Goal: Task Accomplishment & Management: Manage account settings

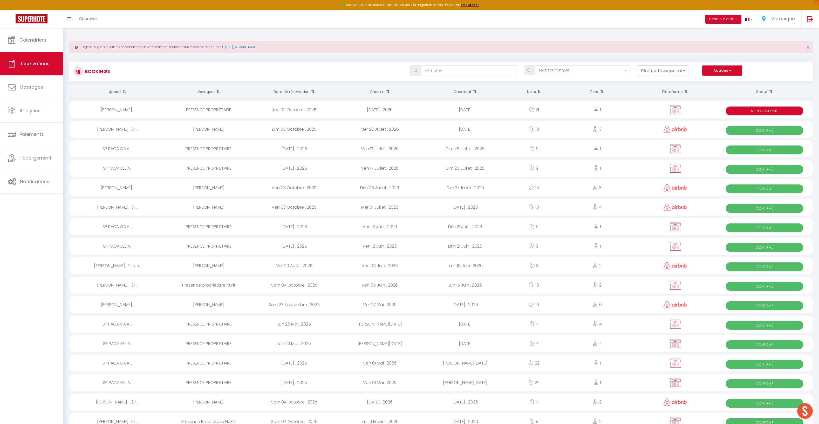
select select "not_cancelled"
click at [37, 43] on link "Calendriers" at bounding box center [31, 39] width 63 height 23
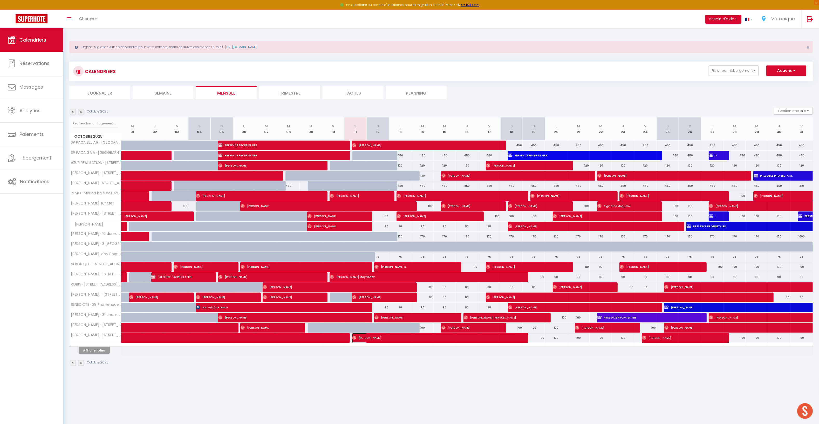
click at [370, 341] on span "[PERSON_NAME]" at bounding box center [434, 338] width 164 height 10
select select "OK"
select select "0"
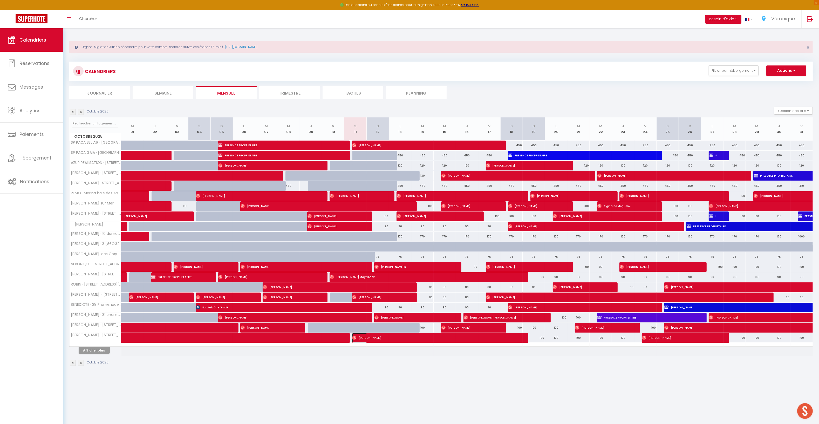
select select "1"
select select
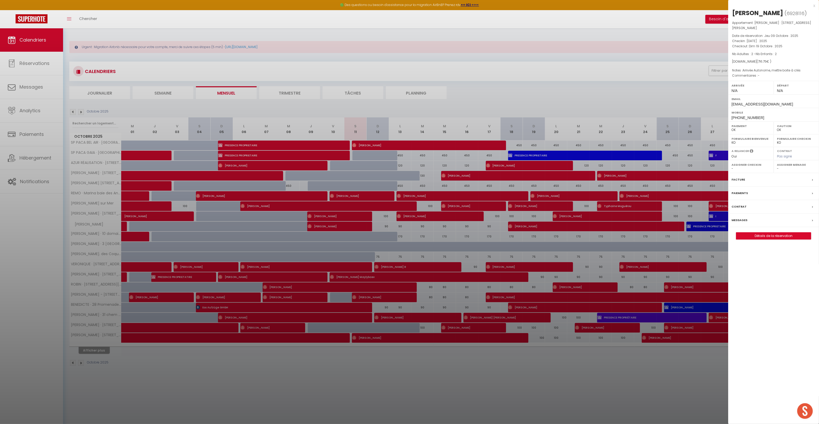
click at [743, 223] on label "Messages" at bounding box center [740, 219] width 16 height 5
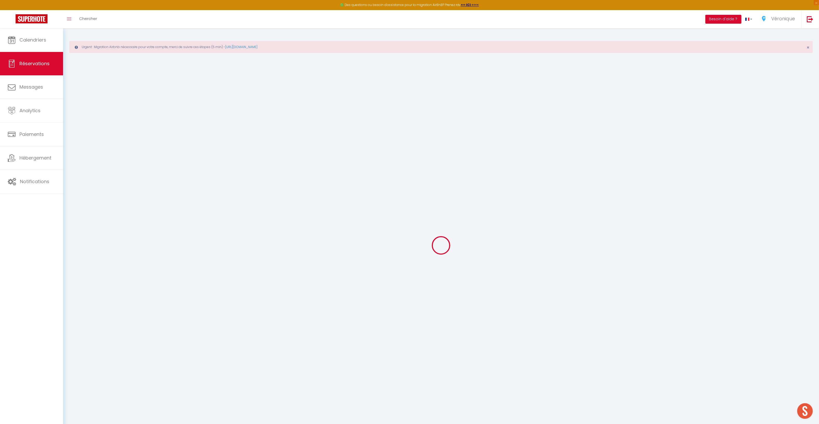
select select
checkbox input "false"
type textarea "Arrivée Autonome, mettre boite à clés"
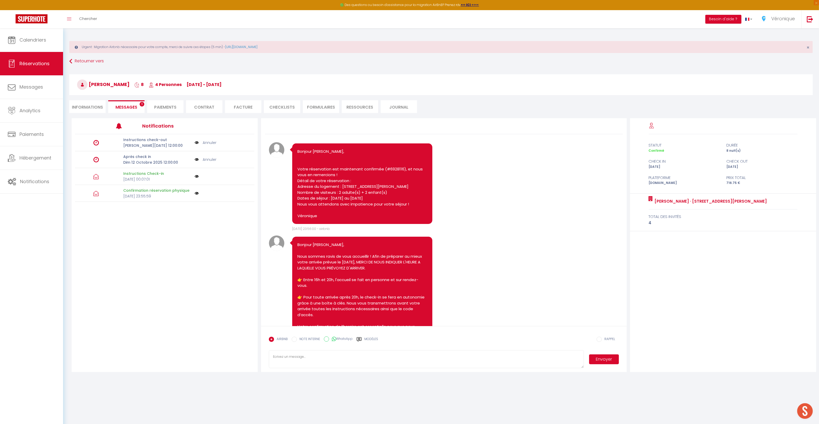
scroll to position [640, 0]
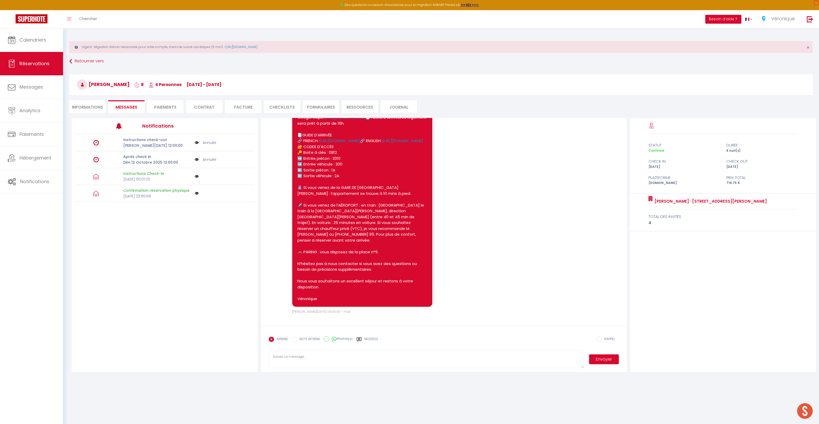
click at [367, 341] on label "Modèles" at bounding box center [372, 340] width 14 height 9
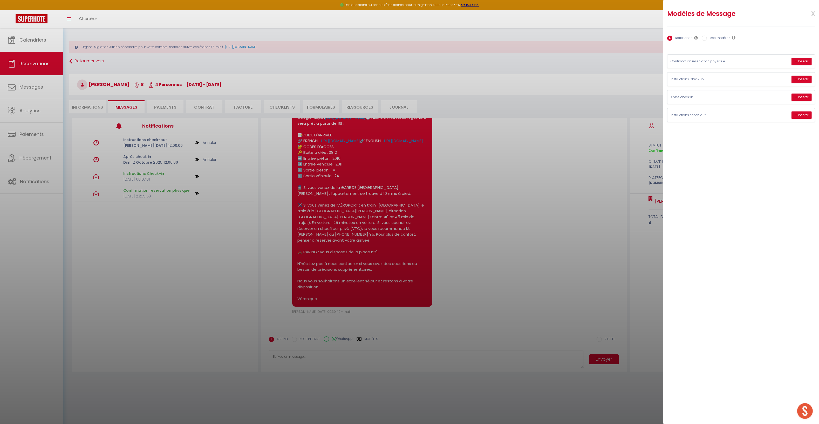
click at [721, 37] on label "Mes modèles" at bounding box center [718, 39] width 23 height 6
click at [707, 37] on input "Mes modèles" at bounding box center [704, 38] width 5 height 5
radio input "true"
radio input "false"
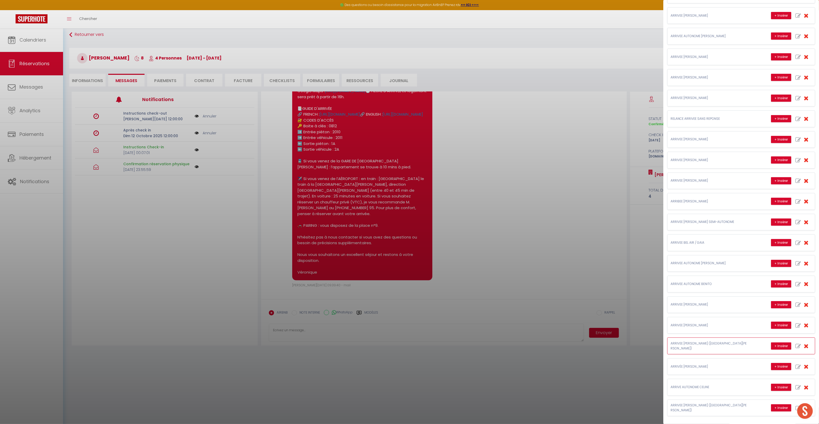
scroll to position [28, 0]
click at [776, 408] on button "+ Insérer" at bounding box center [781, 407] width 20 height 7
type textarea "Loremip Dolors Ame, Cons adip elitseddoei temporincid u l'etdoloremag a eni. Ad…"
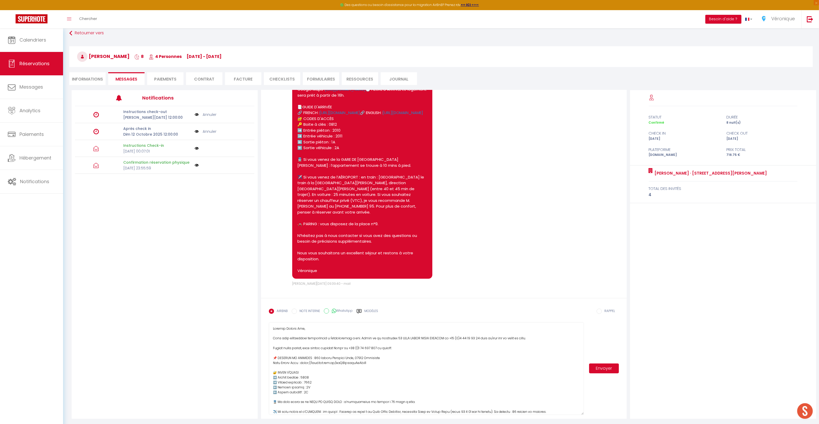
drag, startPoint x: 582, startPoint y: 338, endPoint x: 585, endPoint y: 413, distance: 74.8
click at [585, 413] on div "Envoyer" at bounding box center [444, 368] width 350 height 93
click at [358, 338] on textarea at bounding box center [426, 368] width 315 height 93
drag, startPoint x: 300, startPoint y: 410, endPoint x: 265, endPoint y: 309, distance: 107.5
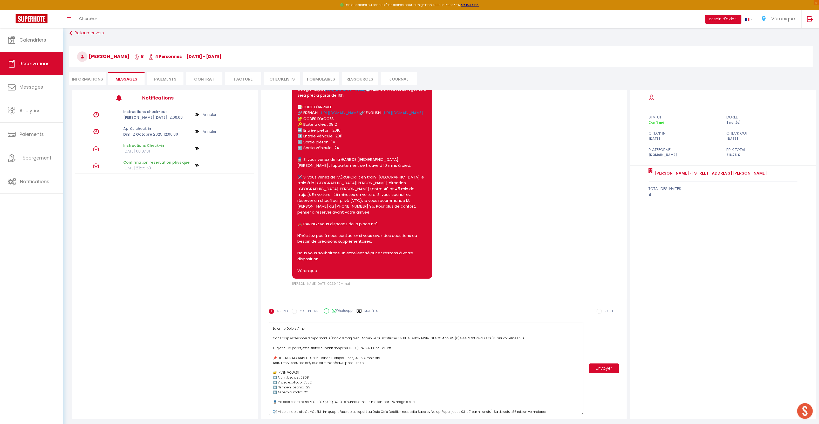
click at [265, 309] on form "AIRBNB NOTE INTERNE WhatsApp Modèles 11 « ‹ » › [DATE] [PHONE_NUMBER] Dim Lun M…" at bounding box center [444, 358] width 366 height 121
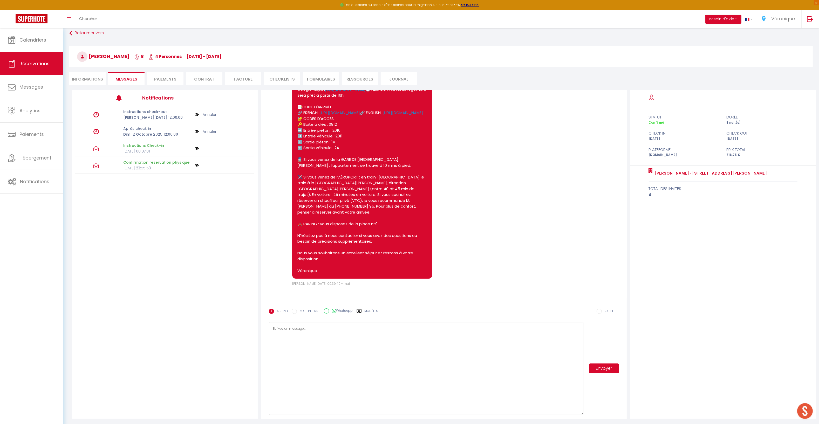
click at [377, 311] on label "Modèles" at bounding box center [372, 312] width 14 height 9
radio input "true"
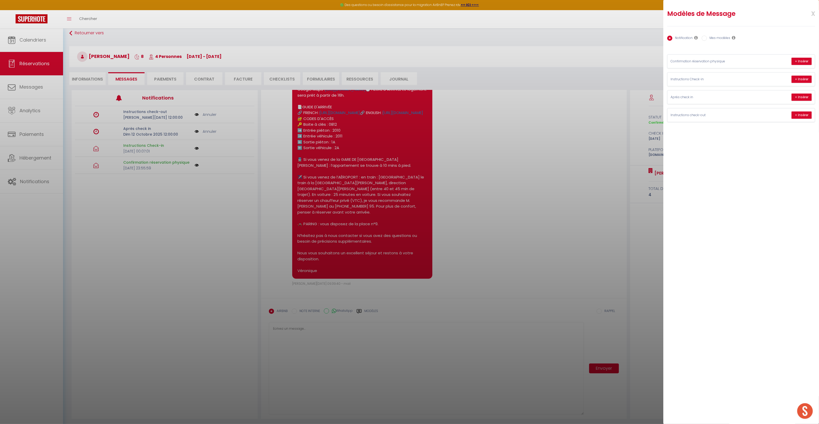
click at [723, 38] on label "Mes modèles" at bounding box center [718, 39] width 23 height 6
click at [707, 38] on input "Mes modèles" at bounding box center [704, 38] width 5 height 5
radio input "true"
radio input "false"
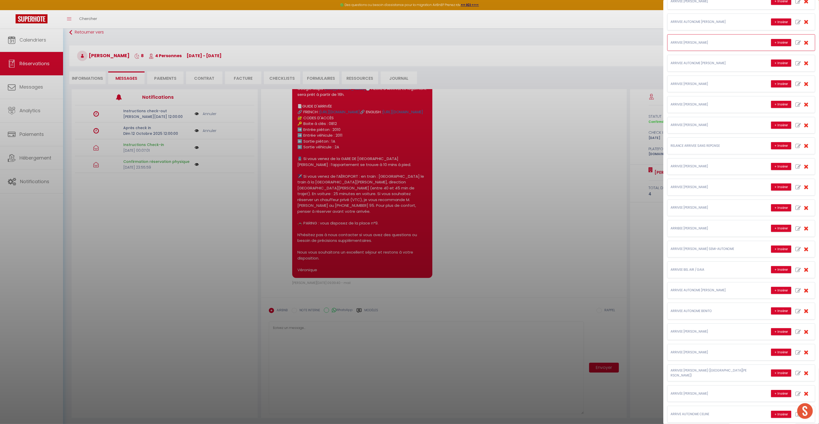
scroll to position [393, 0]
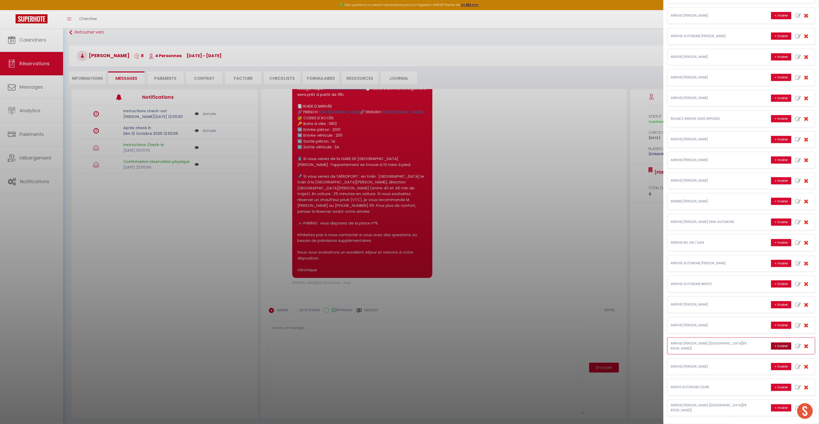
click at [779, 345] on button "+ Insérer" at bounding box center [781, 345] width 20 height 7
type textarea "Loremip Dolors Ame, Cons adipis elits do eius temporinci utlabo. 📌 ETDOLOR MA A…"
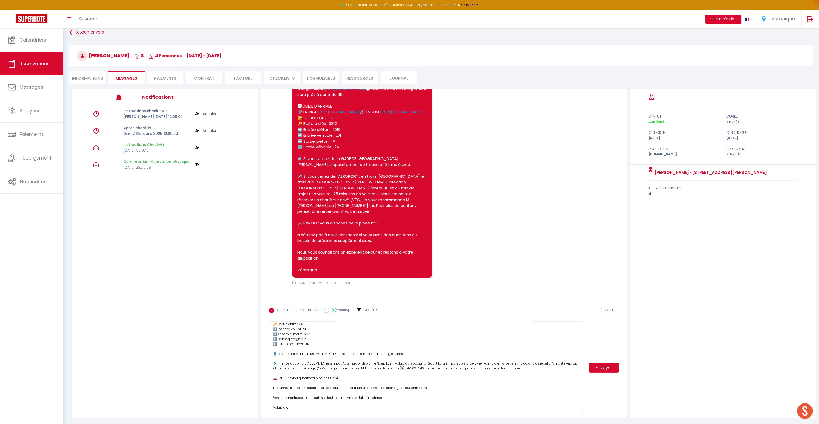
scroll to position [0, 0]
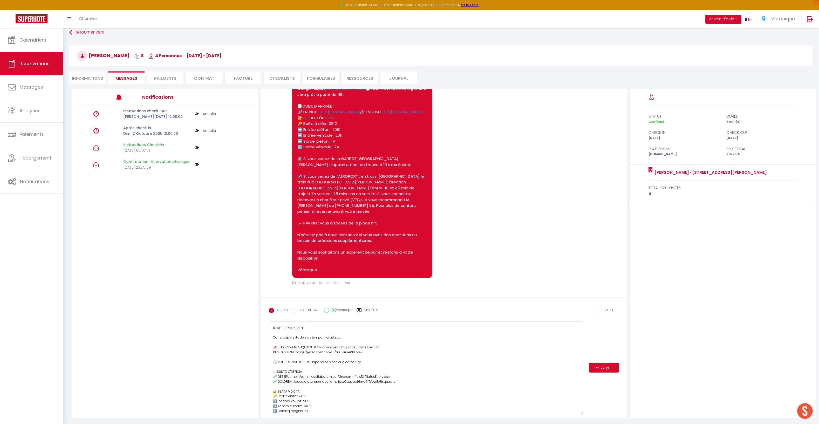
drag, startPoint x: 291, startPoint y: 405, endPoint x: 239, endPoint y: 295, distance: 122.0
click at [239, 295] on div "Notifications Instructions check-out [DATE] 12:00:00 Annuler Après check in [DA…" at bounding box center [444, 253] width 745 height 328
click at [368, 311] on label "Modèles" at bounding box center [372, 312] width 14 height 9
radio input "true"
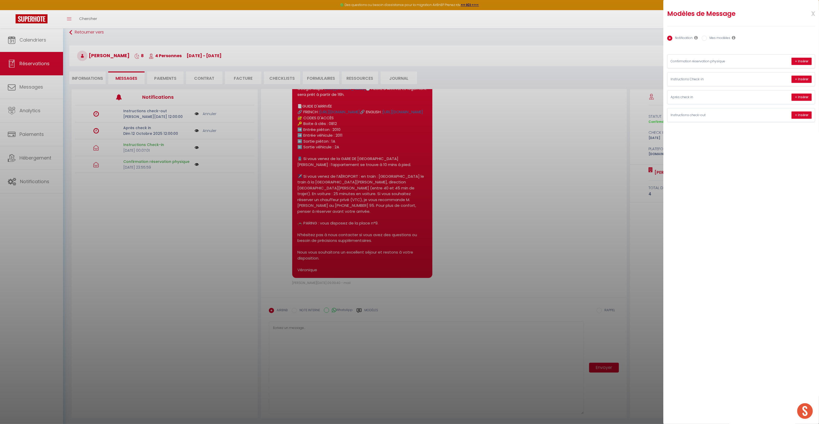
click at [716, 43] on div "Notification Mes modèles" at bounding box center [742, 38] width 148 height 11
click at [717, 36] on label "Mes modèles" at bounding box center [718, 39] width 23 height 6
click at [707, 36] on input "Mes modèles" at bounding box center [704, 38] width 5 height 5
radio input "true"
radio input "false"
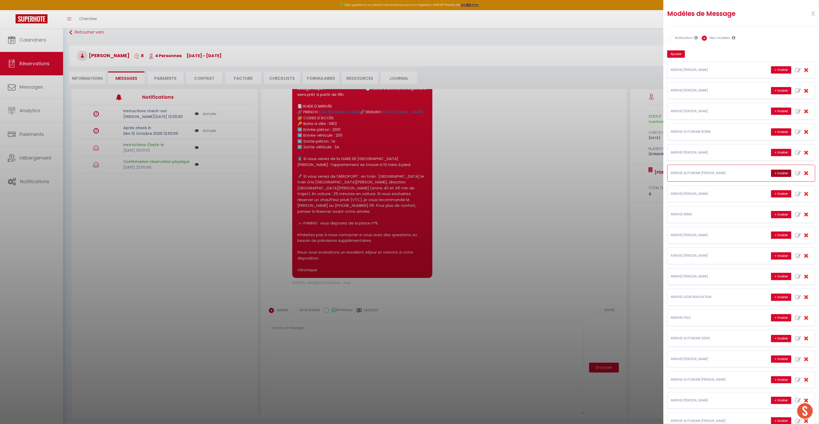
click at [777, 175] on button "+ Insérer" at bounding box center [781, 173] width 20 height 7
type textarea "Loremip Dolors Ame, Cons adipis elits do eius temporinci utla etdolore magna ! …"
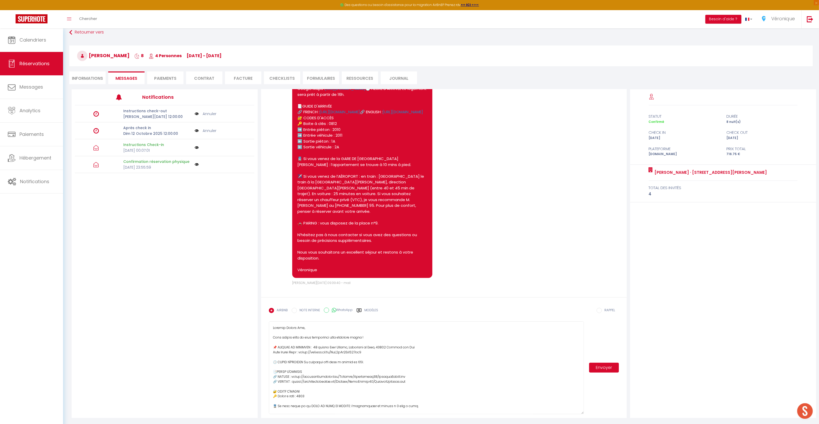
click at [367, 338] on textarea at bounding box center [426, 367] width 315 height 93
click at [435, 376] on textarea at bounding box center [426, 367] width 315 height 93
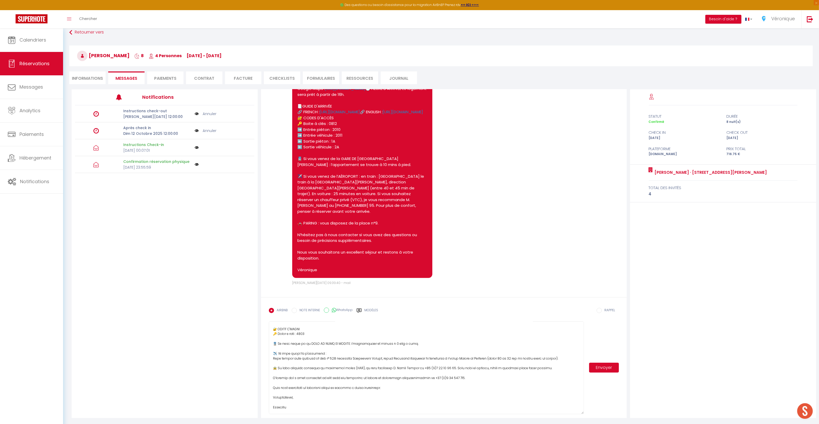
drag, startPoint x: 273, startPoint y: 328, endPoint x: 346, endPoint y: 430, distance: 125.1
click at [346, 395] on html "🟢 Des questions ou besoin d'assistance pour la migration AirBnB? Prenez rdv >>>…" at bounding box center [409, 183] width 819 height 424
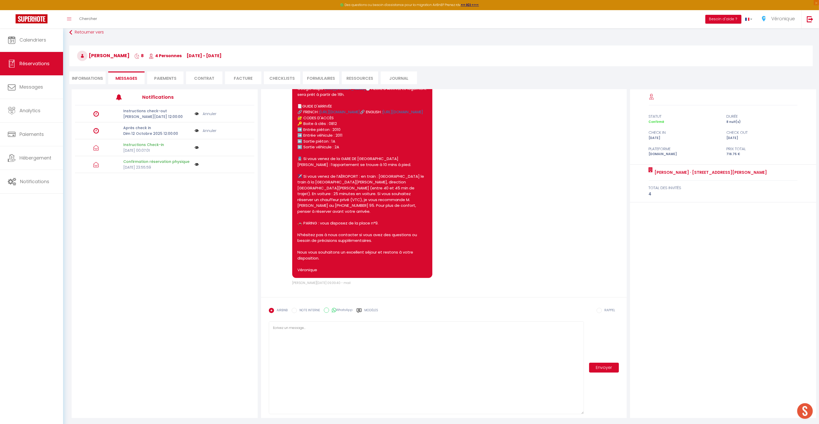
scroll to position [0, 0]
click at [37, 185] on span "Notifications" at bounding box center [34, 181] width 29 height 6
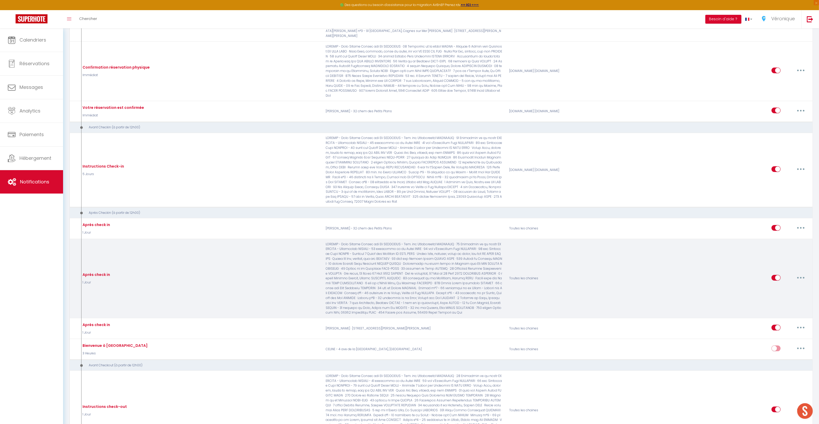
scroll to position [121, 0]
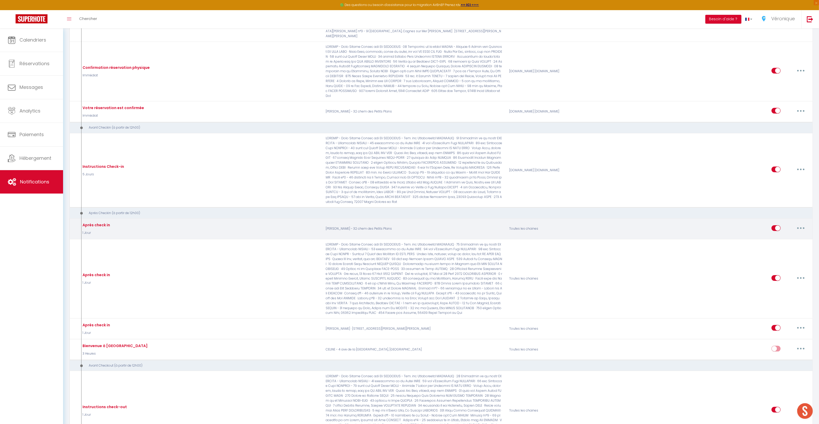
click at [773, 225] on input "checkbox" at bounding box center [776, 229] width 9 height 8
checkbox input "false"
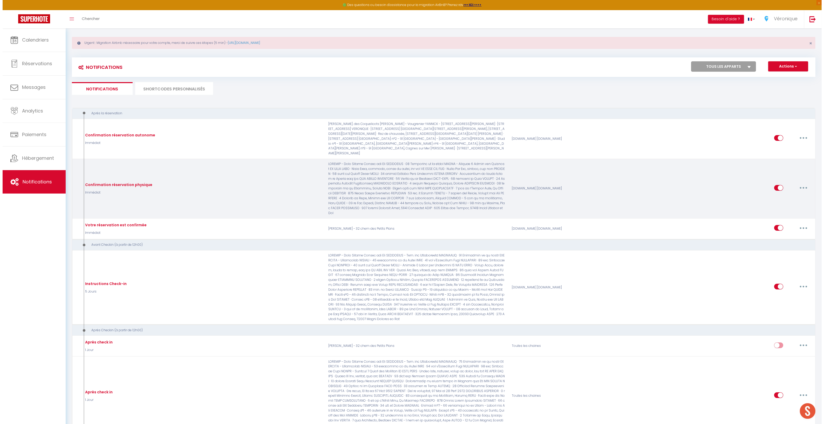
scroll to position [0, 0]
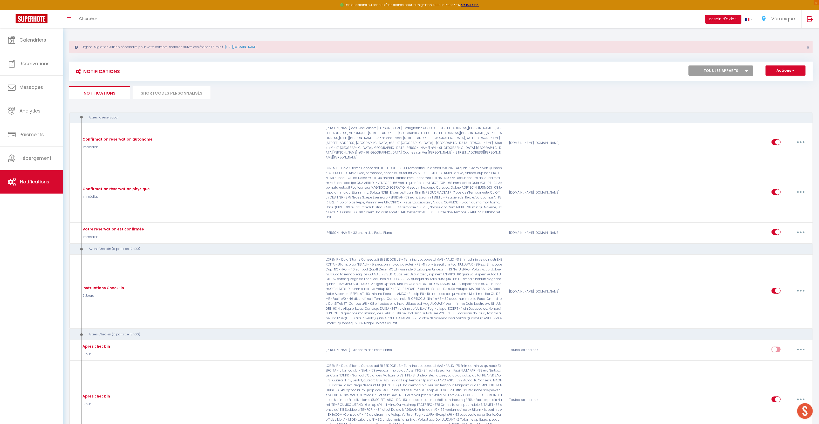
click at [167, 97] on li "SHORTCODES PERSONNALISÉS" at bounding box center [172, 92] width 78 height 13
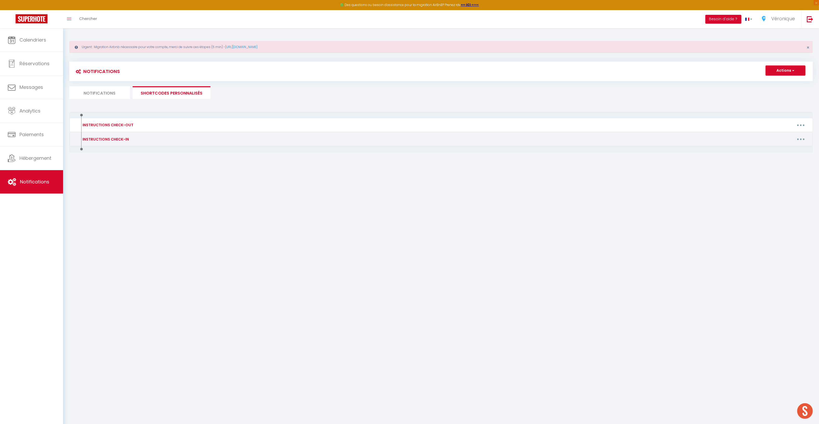
click at [804, 138] on button "button" at bounding box center [801, 139] width 15 height 8
click at [782, 151] on link "Editer" at bounding box center [788, 150] width 38 height 9
type input "INSTRUCTIONS CHECK-IN"
type textarea "INSTRUCTIONS CHECK-IN"
type textarea "Bonjour [GUEST:FIRST_NAME]​​, Nous sommes ravis de vous accueillir ! Afin de pr…"
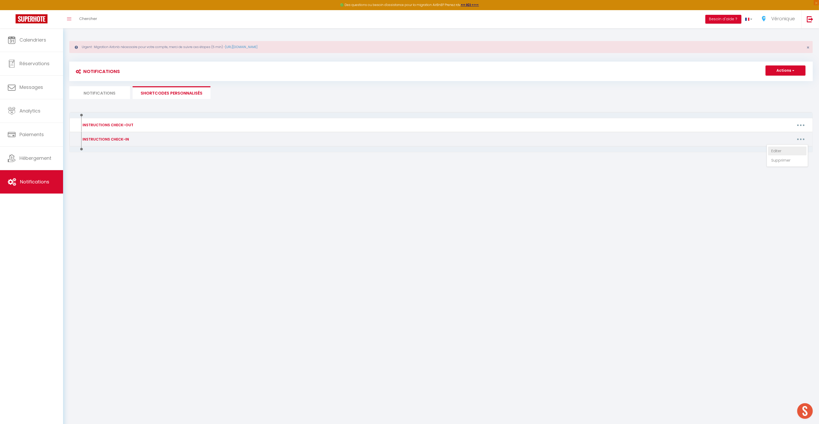
type textarea "Bonjour [GUEST:FIRST_NAME]​​, Nous sommes ravis de vous accueillir ! Afin de pr…"
type textarea "Loremip [DOLOR:SITAM_CONS], Adip elitse doeiu te inci utlaboreet dolo magnaali …"
type textarea "Bonjour [GUEST:FIRST_NAME]​​, Nous sommes ravis de vous accueillir ! Afin de pr…"
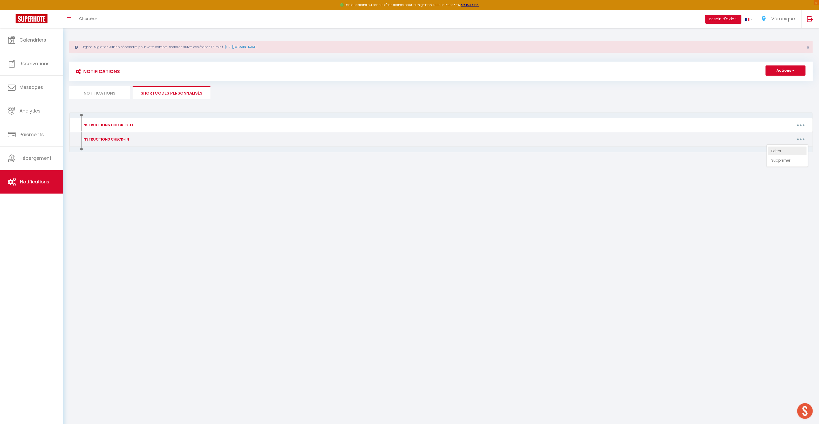
type textarea "Bonjour [GUEST:FIRST_NAME]​​, Nous sommes ravis de vous accueillir ! Afin de pr…"
type textarea "Bonjour [GUEST:FIRST_NAME], Nous sommes ravis de vous accueillir dans quelques …"
type textarea "Bonjour [GUEST:FIRST_NAME]​​, Nous sommes ravis de vous accueillir ! Afin de pr…"
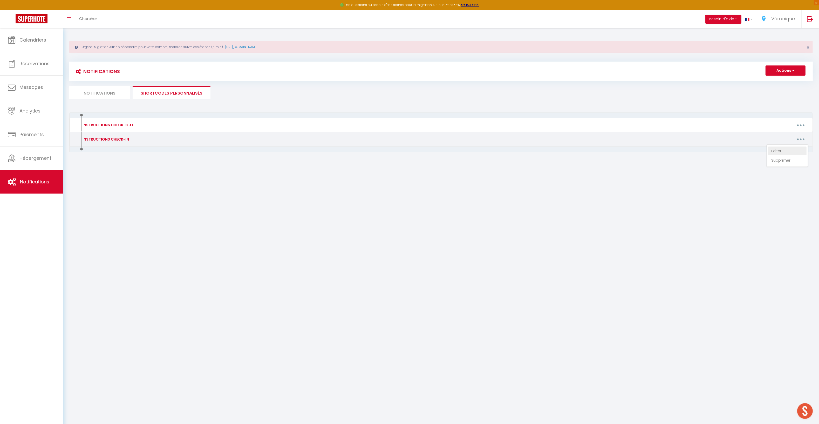
type textarea "Loremip [DOLOR:SITAM_CONS], Adip elitse doeiu te inci utlaboreet dolo magnaali …"
type textarea "Loremip [DOLOR:SITAM_CONS]​​, Adip elitse doeiu te inci utlaboreet dolo magnaal…"
type textarea "Bonjour [GUEST:FIRST_NAME]​​, Nous sommes ravis de vous accueillir ! Afin de pr…"
type textarea "Loremip [DOLOR:SITAM_CONS]​​, Adip elitse doeiu te inci utlaboreet dolo magnaal…"
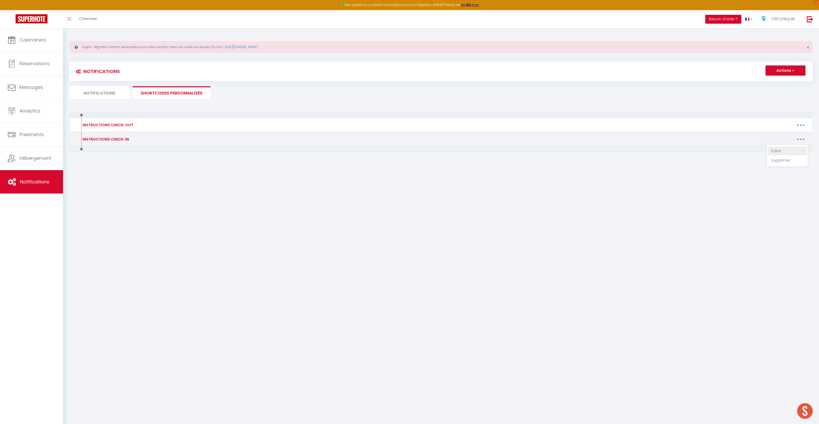
type textarea "Bonjour [GUEST:FIRST_NAME]​​, Nous sommes ravis de vous accueillir ! Afin de pr…"
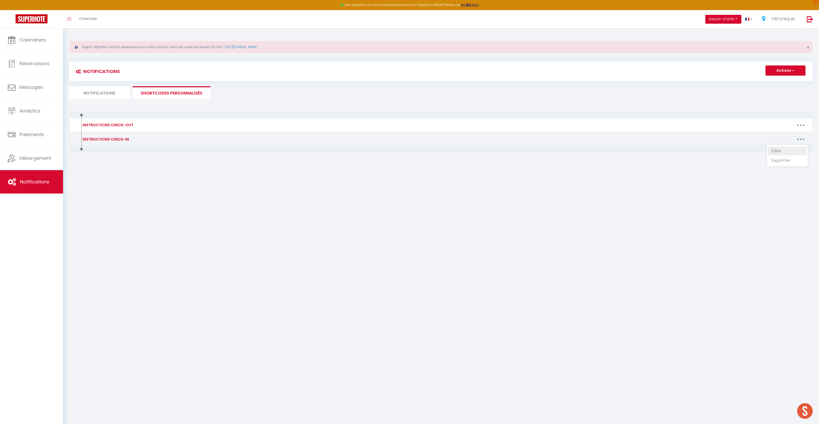
type textarea "Bonjour [GUEST:FIRST_NAME]​​, Nous sommes ravis de vous accueillir ! Afin de pr…"
type textarea "Loremip [DOLOR:SITAM_CONS], Adip elitse doeiu te inci utlaboreet dolo magnaali …"
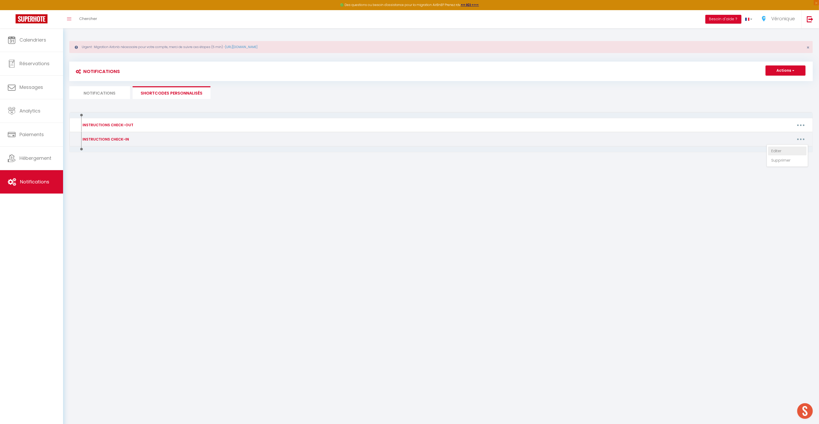
type textarea "Loremip [DOLOR:SITAM_CONS], Adip elitse doeiu te inci utlaboreet dolo magnaali …"
type textarea "Bonjour [GUEST:FIRST_NAME]​​, Nous sommes ravis de vous accueillir ! Afin de pr…"
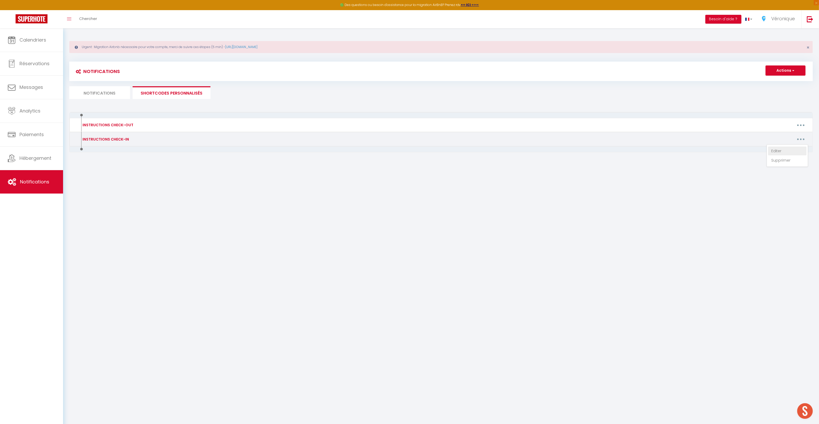
type textarea "Bonjour [GUEST:FIRST_NAME]​​, Nous sommes ravis de vous accueillir ! Afin de pr…"
type textarea "Bonjour [GUEST:FIRST_NAME], Nous sommes ravis de vous accueillir dans quelques …"
type textarea "Bonjour [GUEST:FIRST_NAME]​​, Nous sommes ravis de vous accueillir ! Afin de pr…"
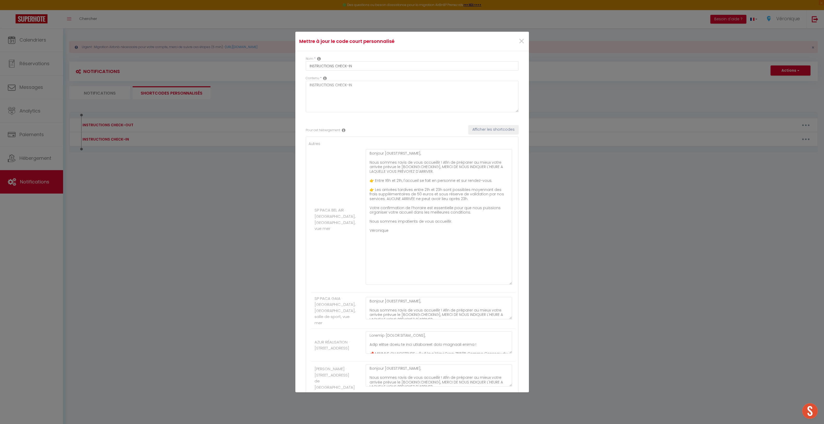
drag, startPoint x: 504, startPoint y: 170, endPoint x: 495, endPoint y: 284, distance: 113.6
click at [495, 284] on textarea "Bonjour [GUEST:FIRST_NAME]​​, Nous sommes ravis de vous accueillir ! Afin de pr…" at bounding box center [439, 217] width 147 height 136
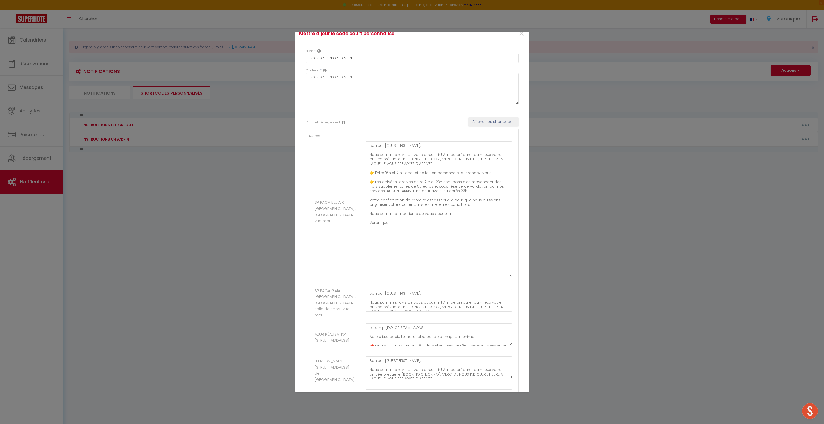
scroll to position [12, 0]
click at [259, 248] on div "Mettre à jour le code court personnalisé × Nom * INSTRUCTIONS CHECK-IN Contenu …" at bounding box center [412, 212] width 824 height 424
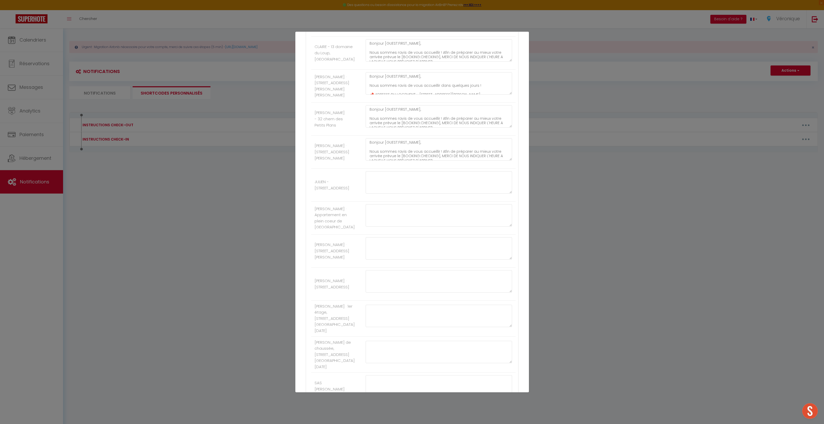
scroll to position [1036, 0]
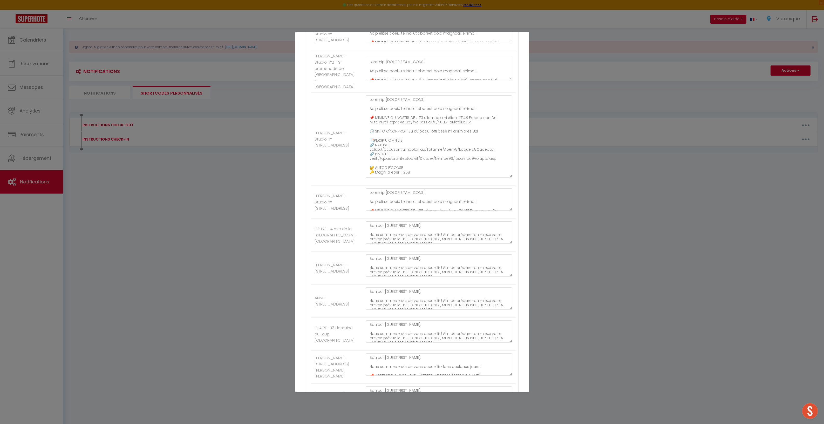
drag, startPoint x: 504, startPoint y: 168, endPoint x: 509, endPoint y: 228, distance: 60.4
click at [509, 186] on li "[PERSON_NAME] · Studio n°[STREET_ADDRESS]" at bounding box center [413, 139] width 205 height 93
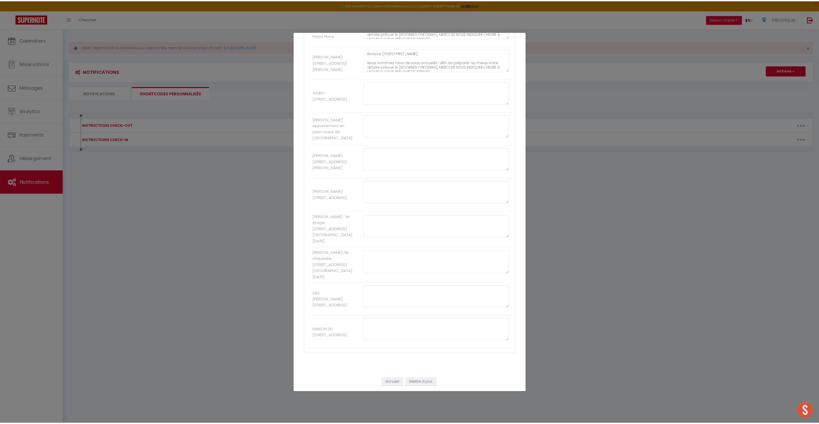
scroll to position [1490, 0]
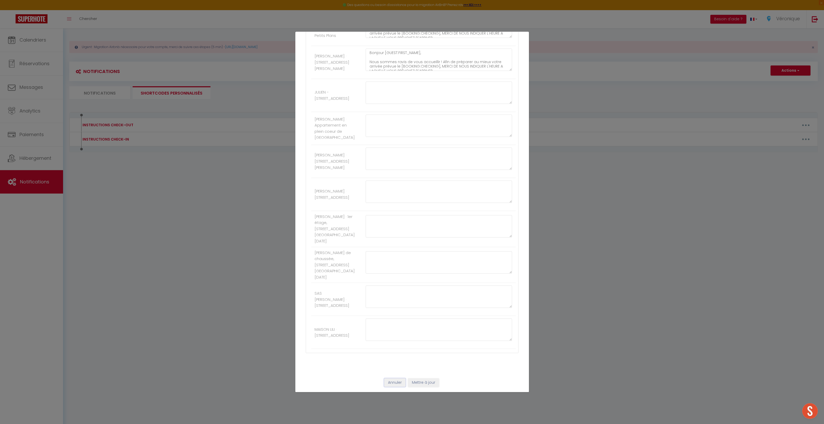
click at [395, 384] on button "Annuler" at bounding box center [395, 382] width 22 height 9
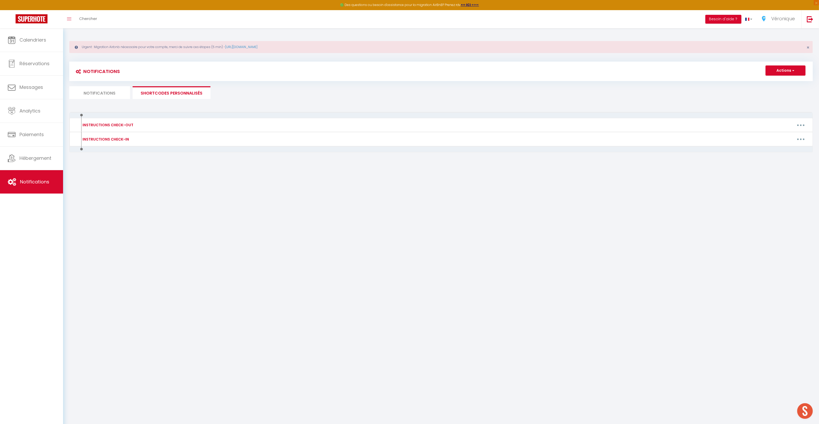
click at [91, 94] on li "Notifications" at bounding box center [99, 92] width 61 height 13
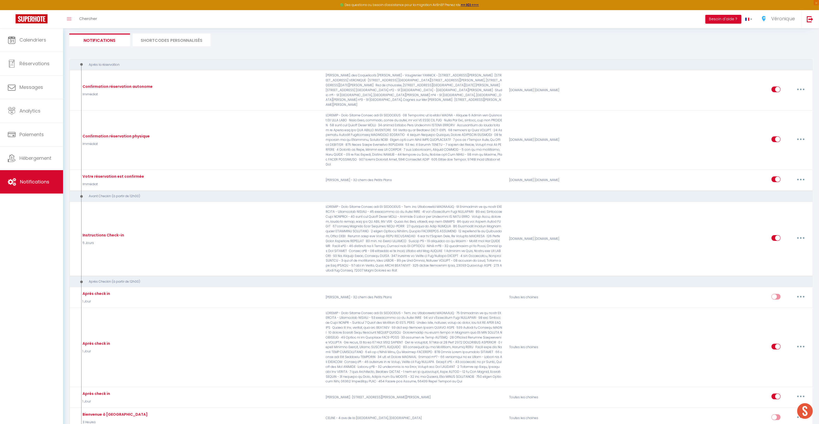
scroll to position [55, 0]
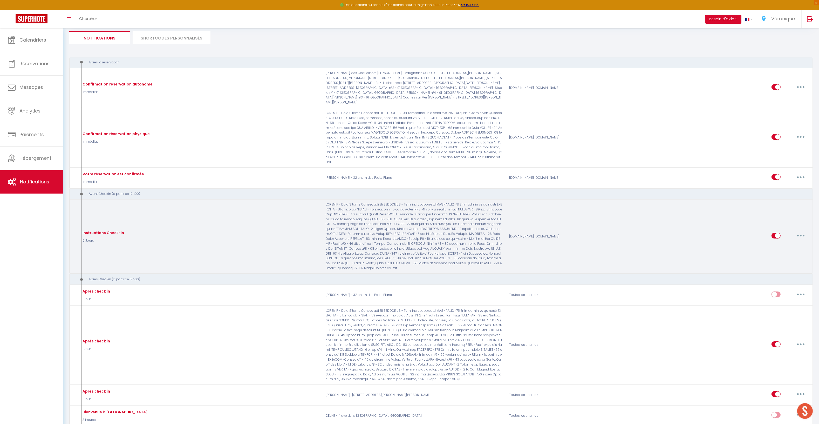
click at [804, 231] on button "button" at bounding box center [801, 235] width 15 height 8
click at [777, 241] on div "Editer Dupliquer Tester Supprimer" at bounding box center [788, 261] width 42 height 41
click at [802, 231] on button "button" at bounding box center [801, 235] width 15 height 8
click at [782, 243] on link "Editer" at bounding box center [788, 247] width 38 height 9
type input "Instructions Check-in"
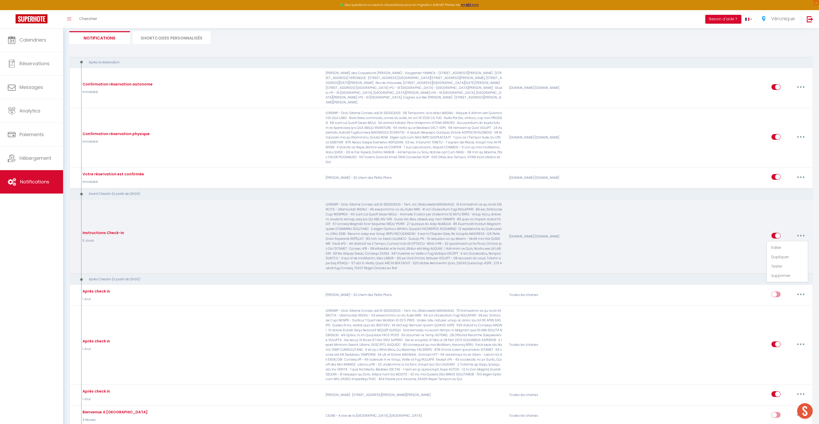
select select "5 Jours"
select select
checkbox input "true"
checkbox input "false"
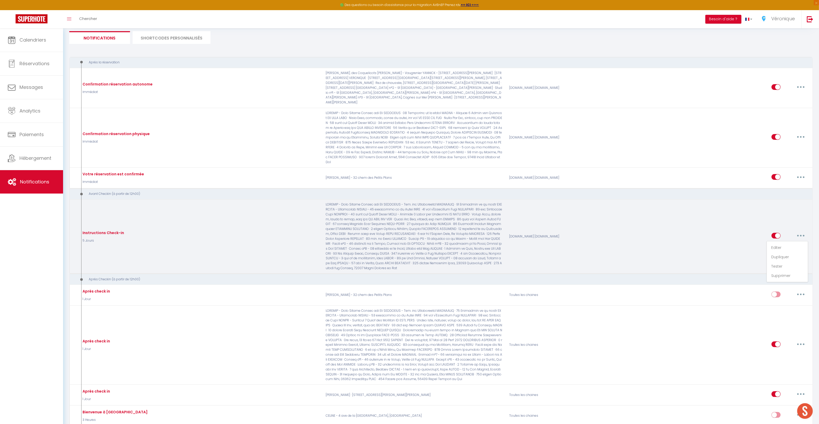
radio input "true"
type input "Instructions Check-in"
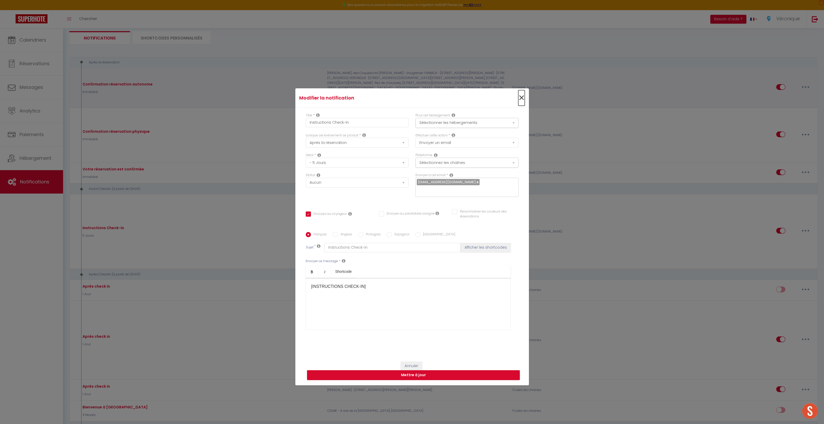
drag, startPoint x: 519, startPoint y: 102, endPoint x: 516, endPoint y: 102, distance: 3.6
click at [519, 102] on span "×" at bounding box center [521, 98] width 6 height 16
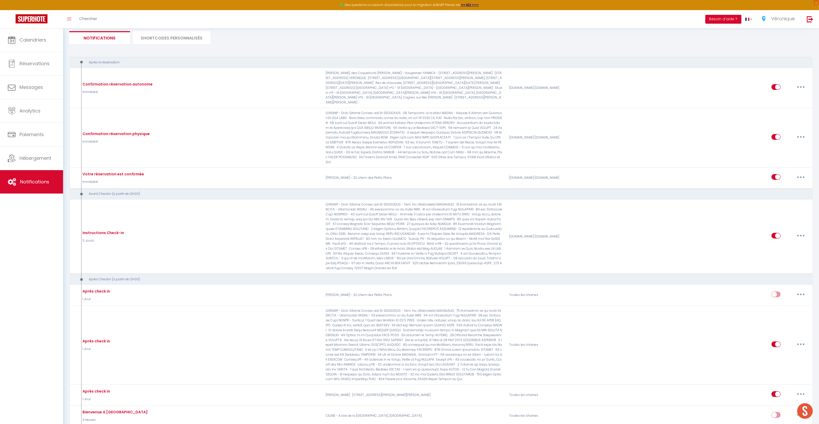
click at [152, 41] on li "SHORTCODES PERSONNALISÉS" at bounding box center [172, 37] width 78 height 13
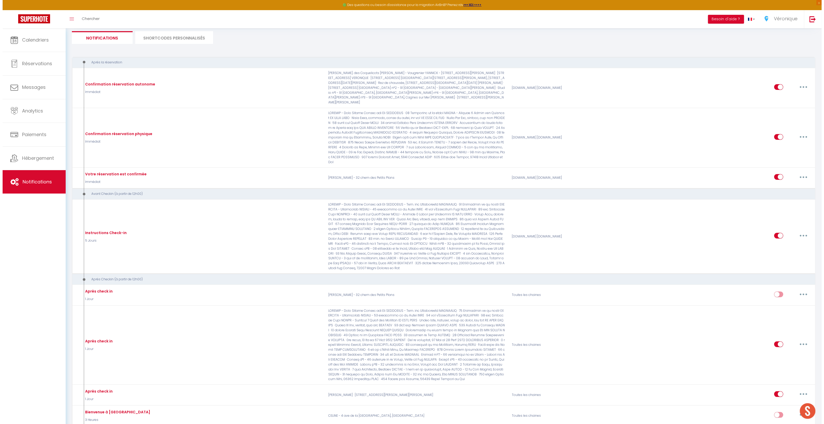
scroll to position [28, 0]
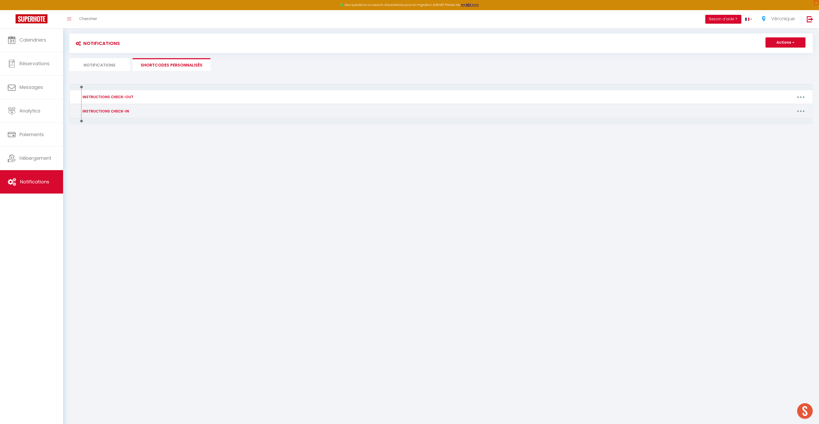
click at [803, 107] on button "button" at bounding box center [801, 111] width 15 height 8
click at [778, 121] on link "Editer" at bounding box center [788, 122] width 38 height 9
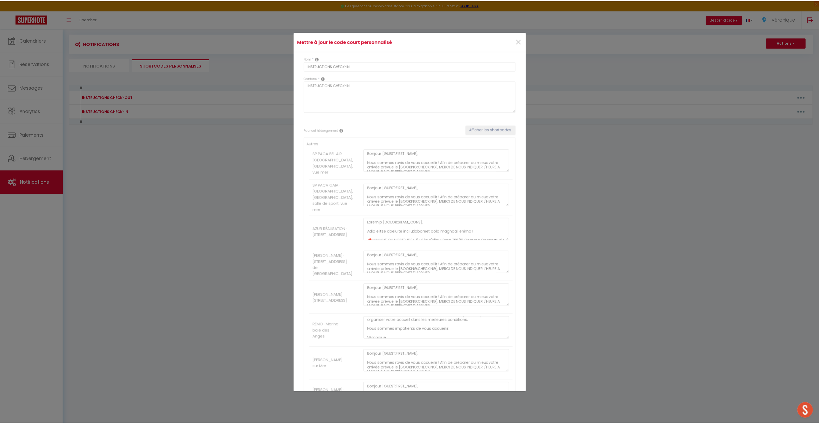
scroll to position [64, 0]
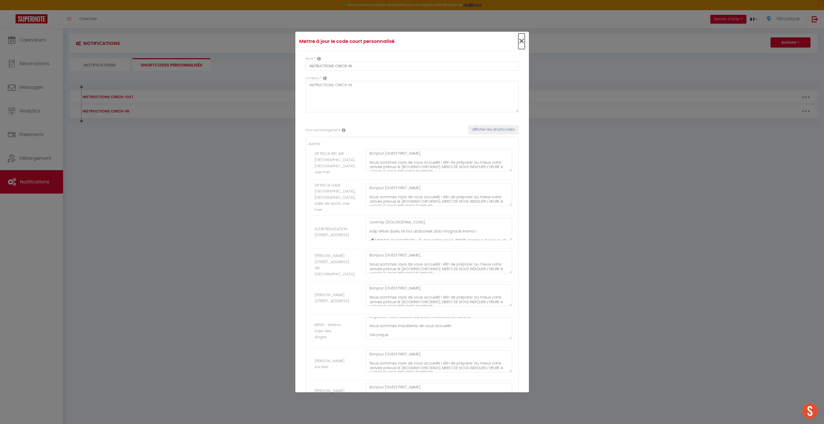
click at [518, 43] on span "×" at bounding box center [521, 41] width 6 height 16
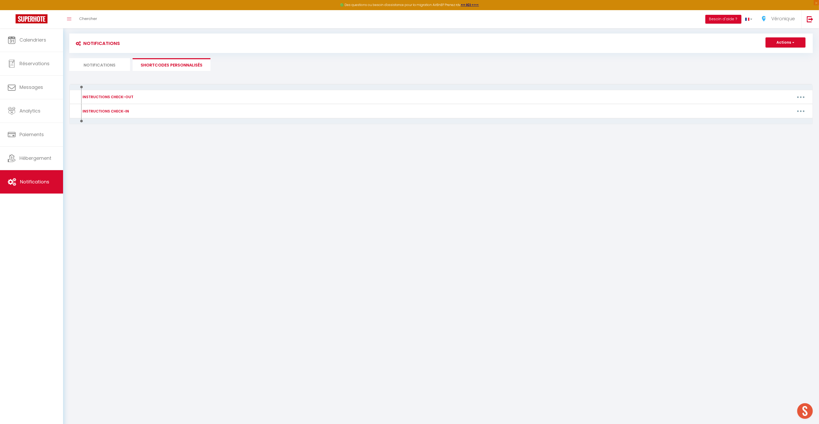
click at [108, 68] on li "Notifications" at bounding box center [99, 64] width 61 height 13
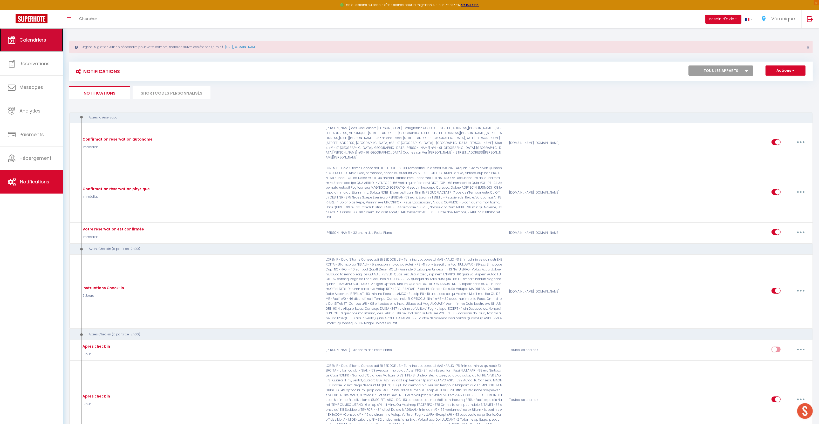
click at [35, 45] on link "Calendriers" at bounding box center [31, 39] width 63 height 23
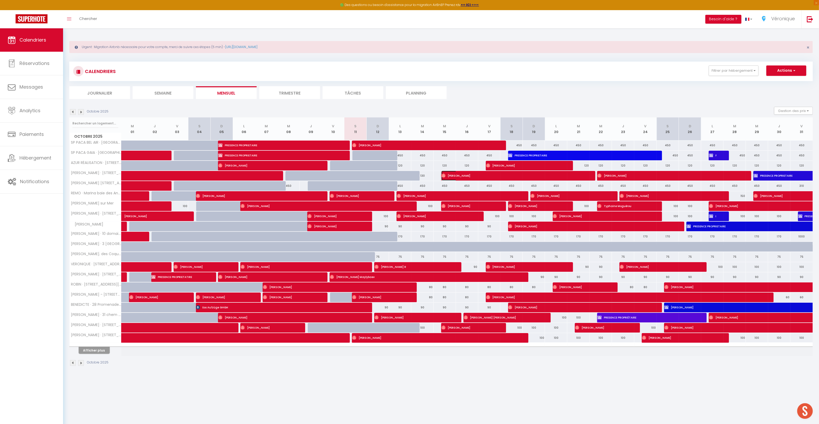
click at [447, 177] on span "[PERSON_NAME]" at bounding box center [513, 176] width 142 height 10
select select "OK"
select select "0"
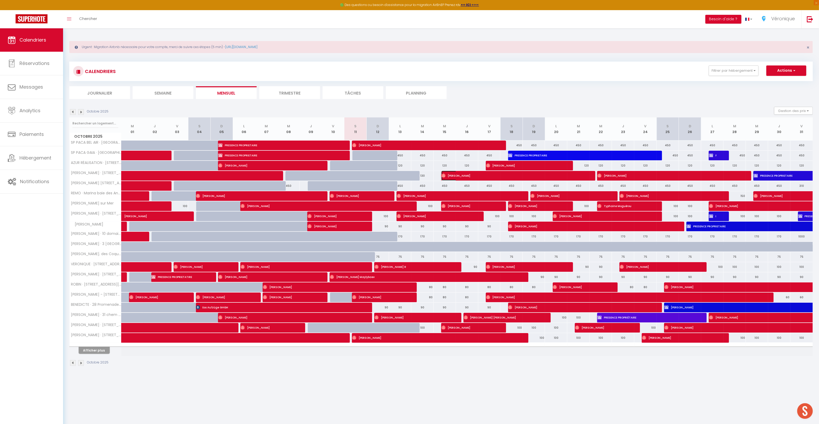
select select "1"
select select
